Goal: Task Accomplishment & Management: Use online tool/utility

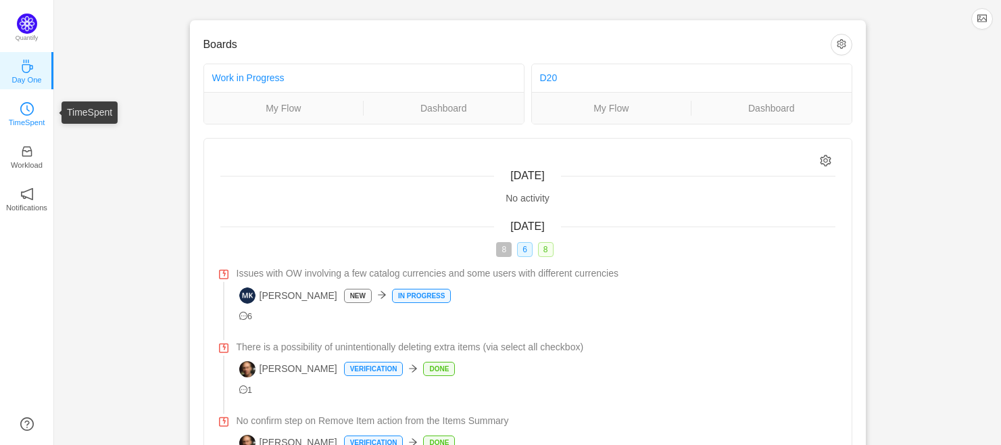
click at [26, 113] on icon "icon: clock-circle" at bounding box center [27, 109] width 14 height 14
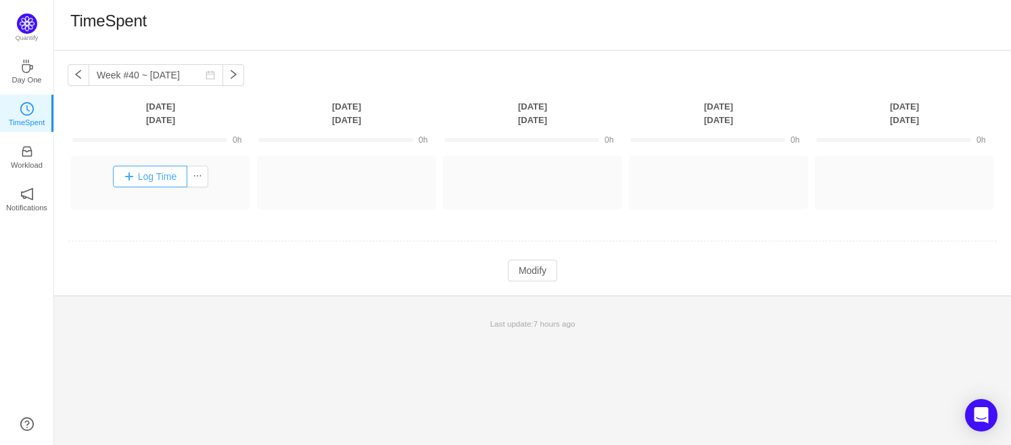
click at [148, 182] on button "Log Time" at bounding box center [150, 177] width 75 height 22
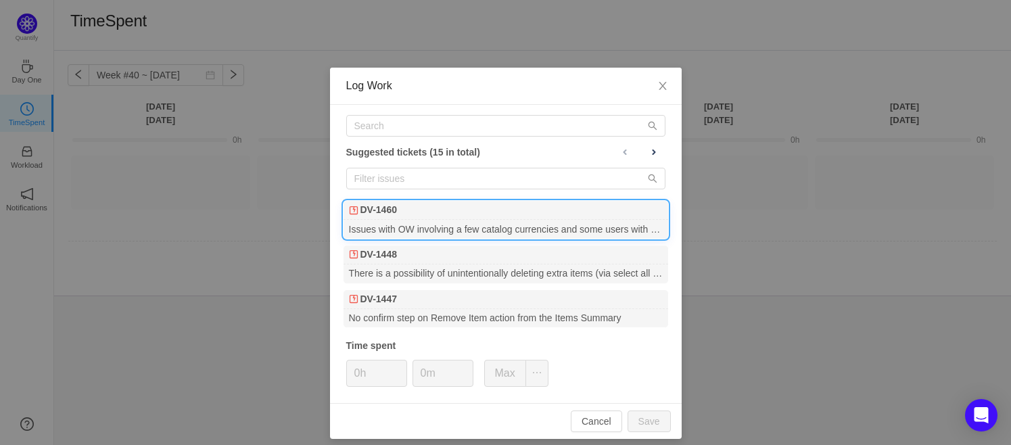
click at [433, 220] on div "Issues with OW involving a few catalog currencies and some users with different…" at bounding box center [505, 229] width 324 height 18
click at [648, 416] on button "Save" at bounding box center [648, 421] width 43 height 22
type input "0h"
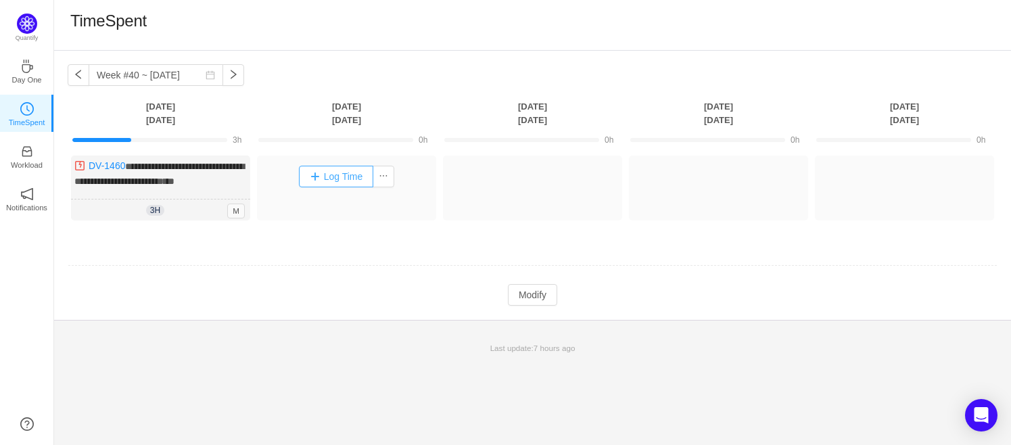
click at [340, 179] on button "Log Time" at bounding box center [336, 177] width 75 height 22
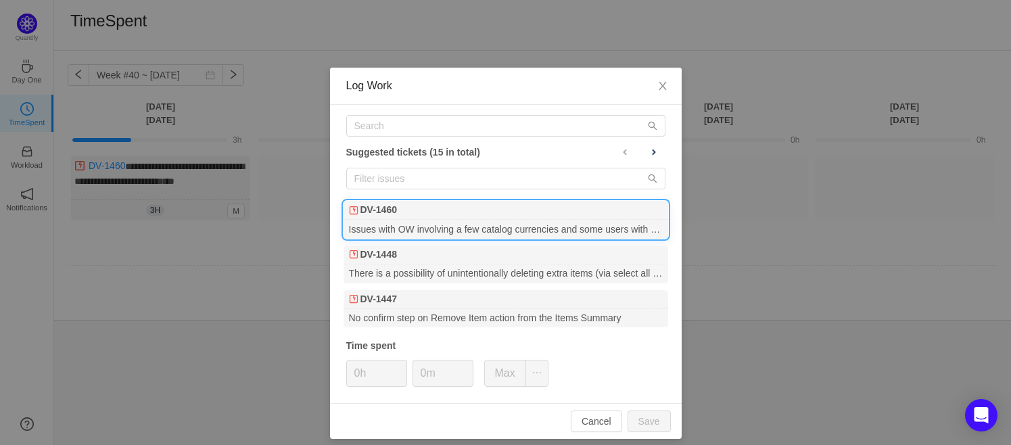
click at [385, 209] on b "DV-1460" at bounding box center [378, 210] width 37 height 14
drag, startPoint x: 643, startPoint y: 416, endPoint x: 635, endPoint y: 409, distance: 10.6
click at [643, 416] on button "Save" at bounding box center [648, 421] width 43 height 22
type input "0h"
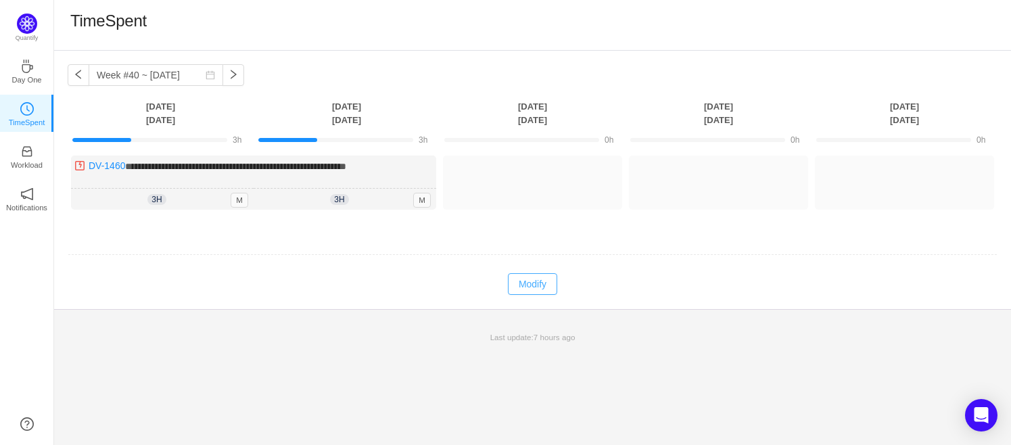
click at [520, 274] on button "Modify" at bounding box center [532, 284] width 49 height 22
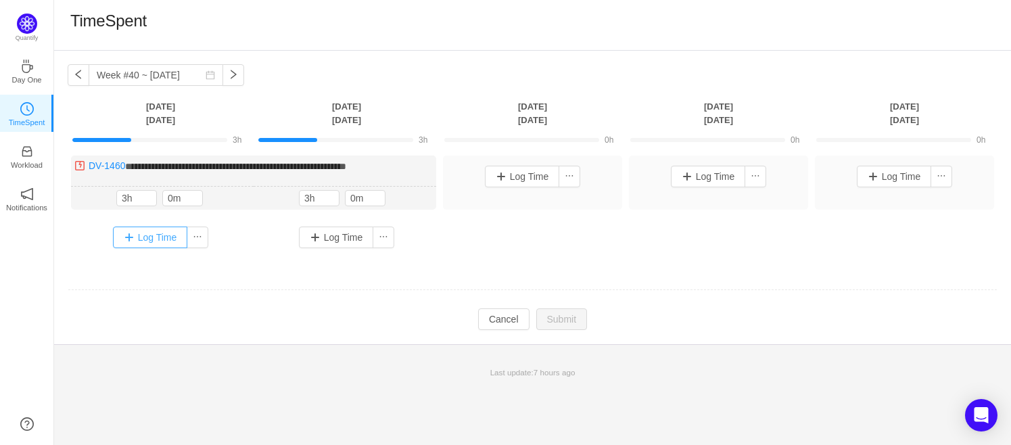
click at [135, 237] on button "Log Time" at bounding box center [150, 237] width 75 height 22
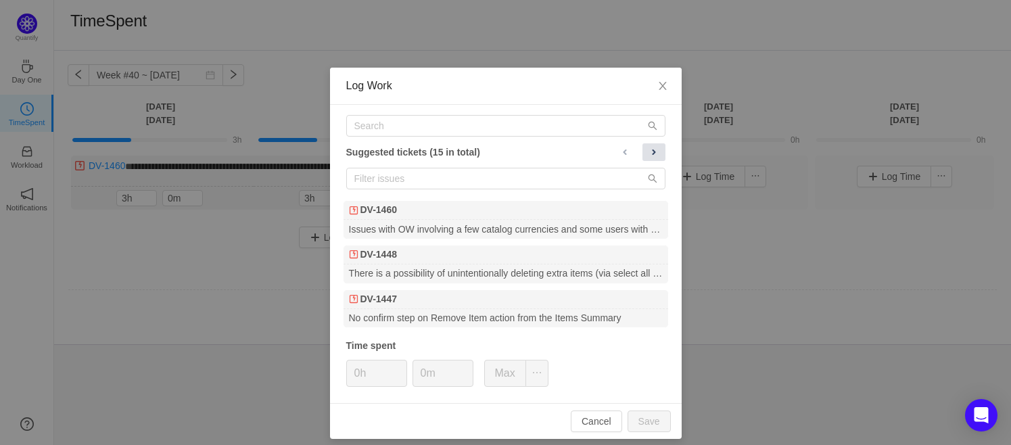
click at [651, 149] on span at bounding box center [653, 152] width 11 height 11
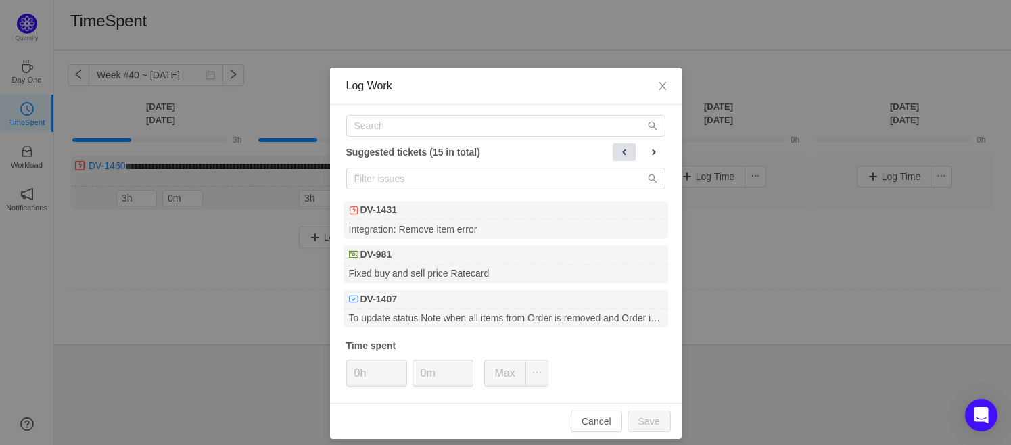
click at [619, 149] on span at bounding box center [624, 152] width 11 height 11
click at [652, 149] on span at bounding box center [653, 152] width 11 height 11
click at [620, 149] on span at bounding box center [625, 152] width 11 height 11
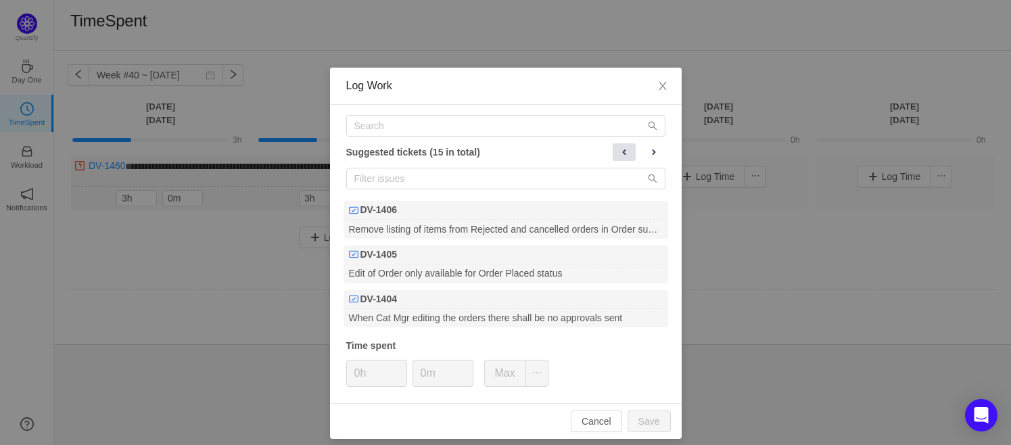
click at [619, 149] on span at bounding box center [624, 152] width 11 height 11
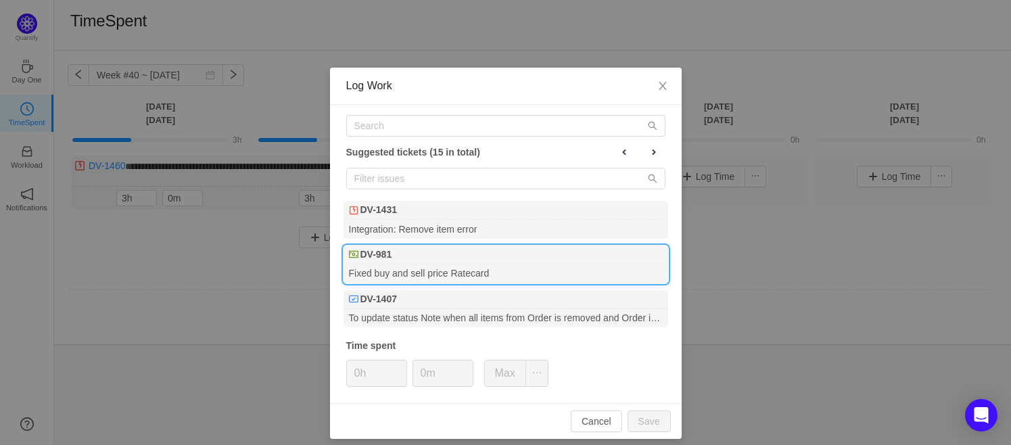
click at [459, 268] on div "Fixed buy and sell price Ratecard" at bounding box center [505, 273] width 324 height 18
click at [644, 413] on button "Save" at bounding box center [648, 421] width 43 height 22
type input "0h"
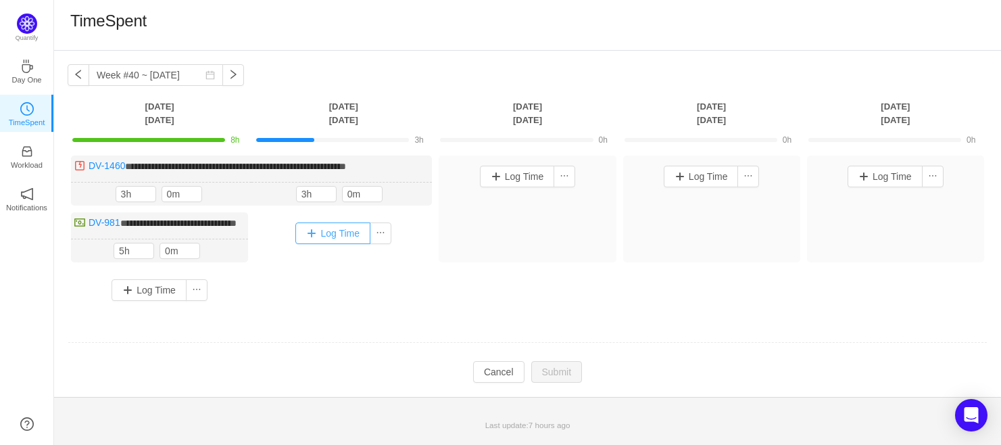
click at [321, 233] on button "Log Time" at bounding box center [332, 233] width 75 height 22
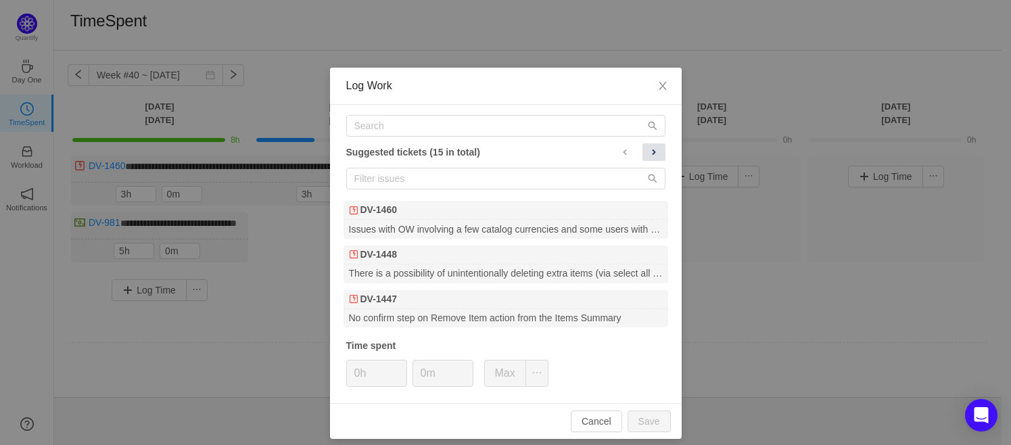
click at [642, 151] on button at bounding box center [653, 152] width 23 height 18
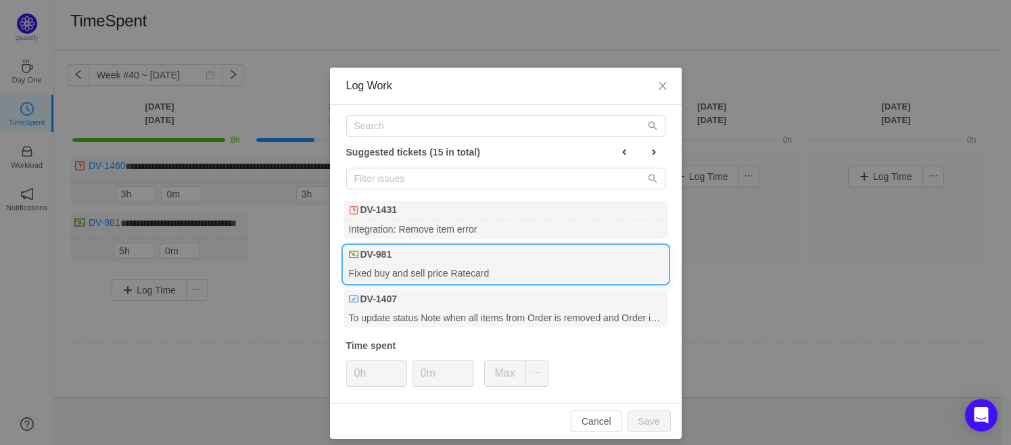
click at [435, 260] on div "DV-981" at bounding box center [505, 254] width 324 height 19
click at [648, 414] on button "Save" at bounding box center [648, 421] width 43 height 22
type input "0h"
